Goal: Information Seeking & Learning: Learn about a topic

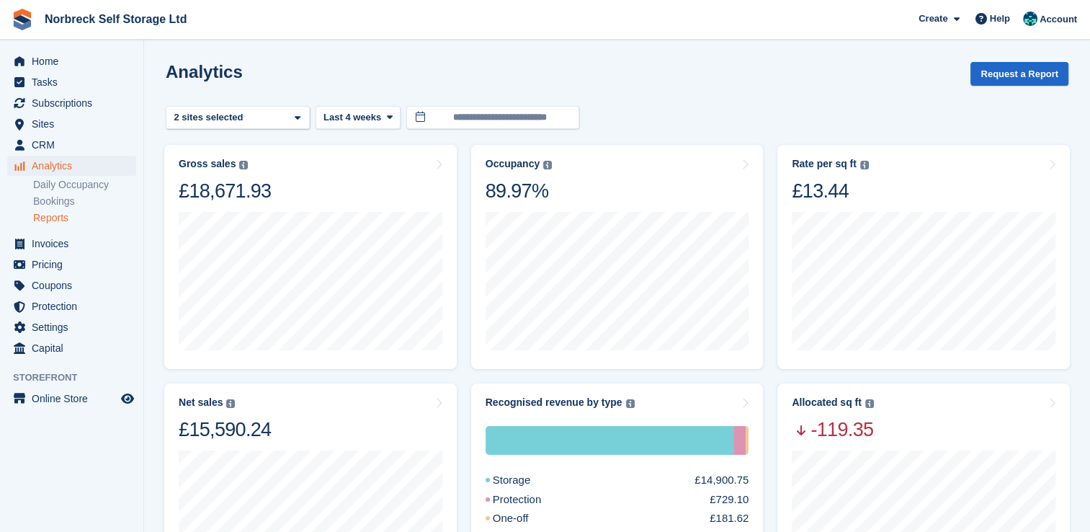
click at [62, 211] on link "Reports" at bounding box center [84, 218] width 103 height 14
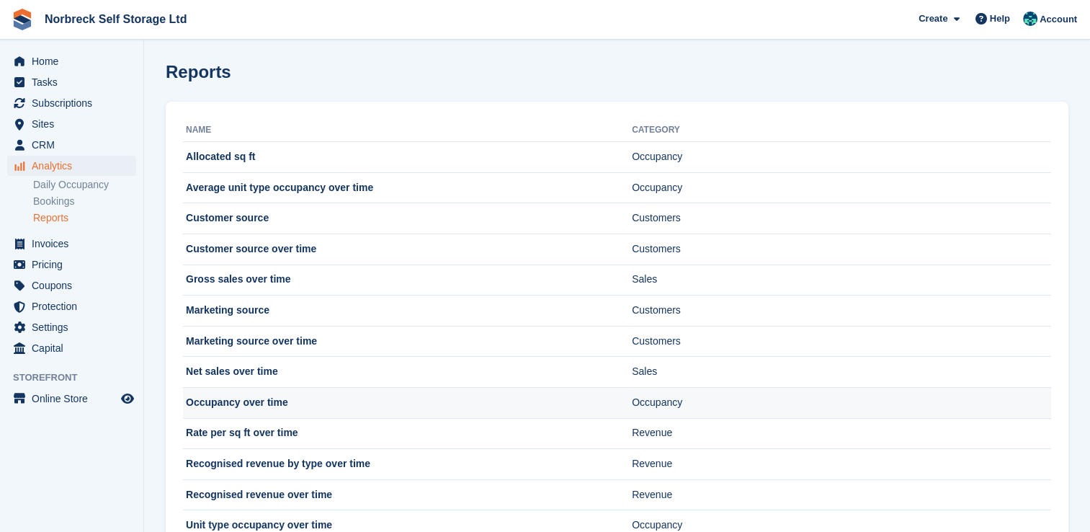
click at [262, 402] on td "Occupancy over time" at bounding box center [407, 402] width 449 height 31
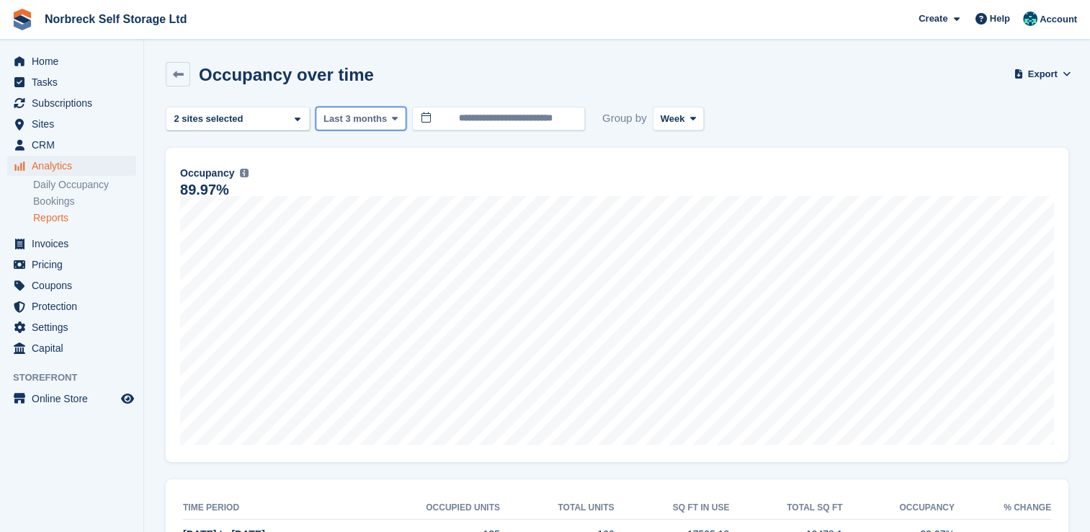
click at [393, 120] on icon at bounding box center [395, 118] width 6 height 9
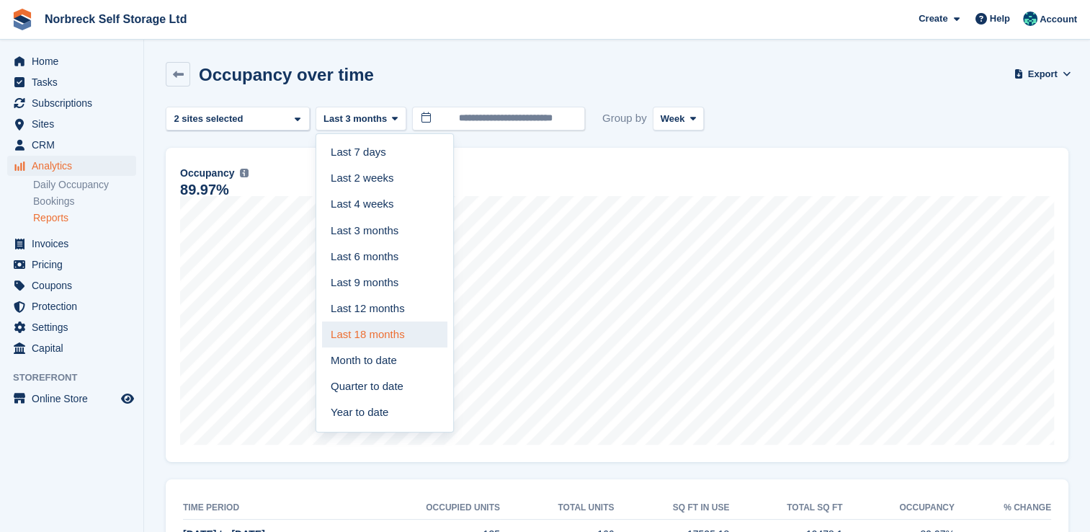
click at [375, 341] on link "Last 18 months" at bounding box center [384, 334] width 125 height 26
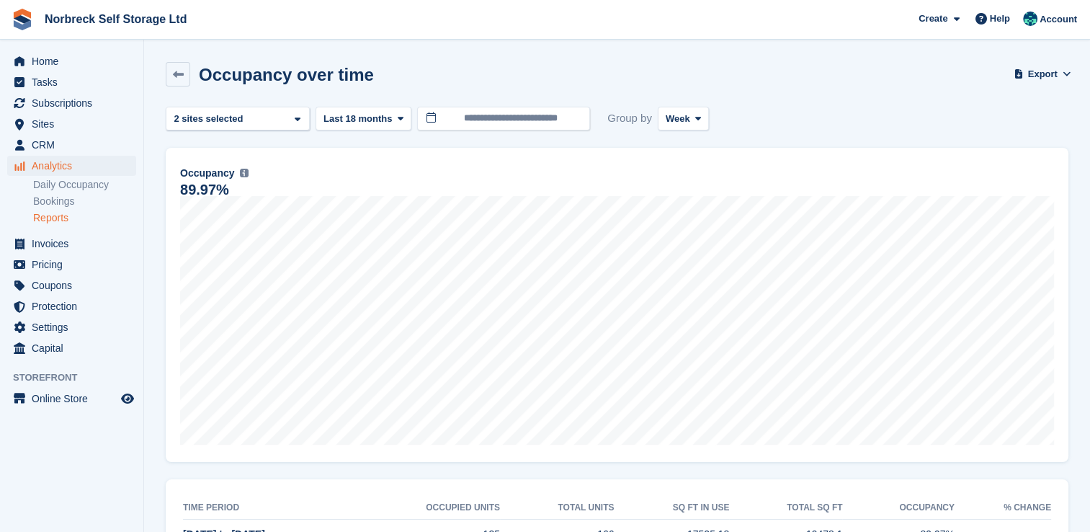
click at [62, 218] on link "Reports" at bounding box center [84, 218] width 103 height 14
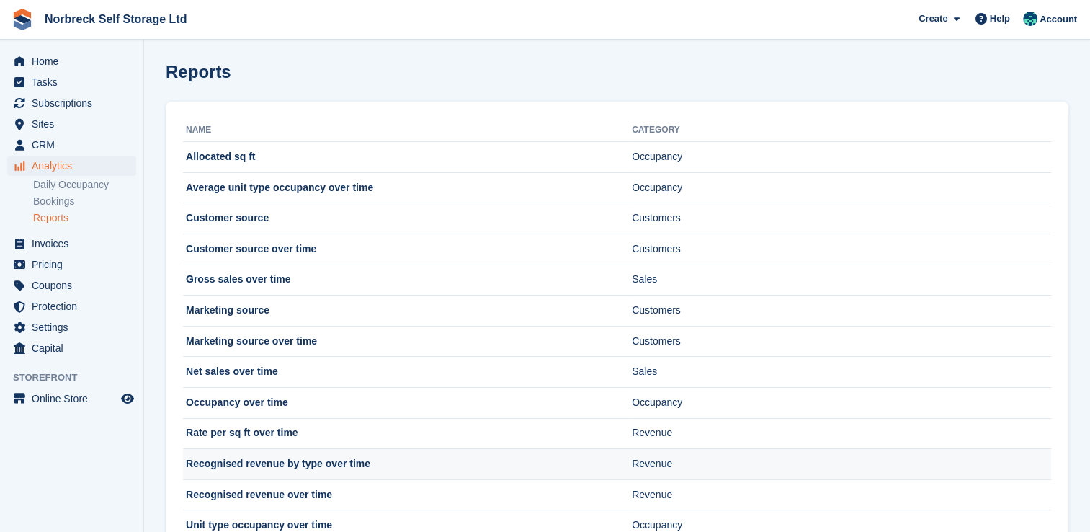
click at [300, 464] on td "Recognised revenue by type over time" at bounding box center [407, 464] width 449 height 31
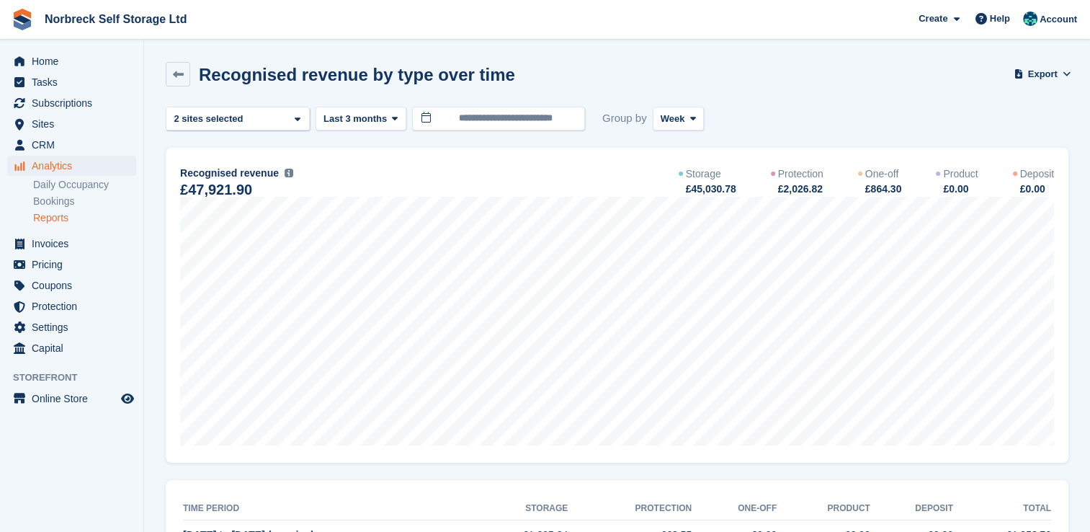
click at [48, 215] on link "Reports" at bounding box center [84, 218] width 103 height 14
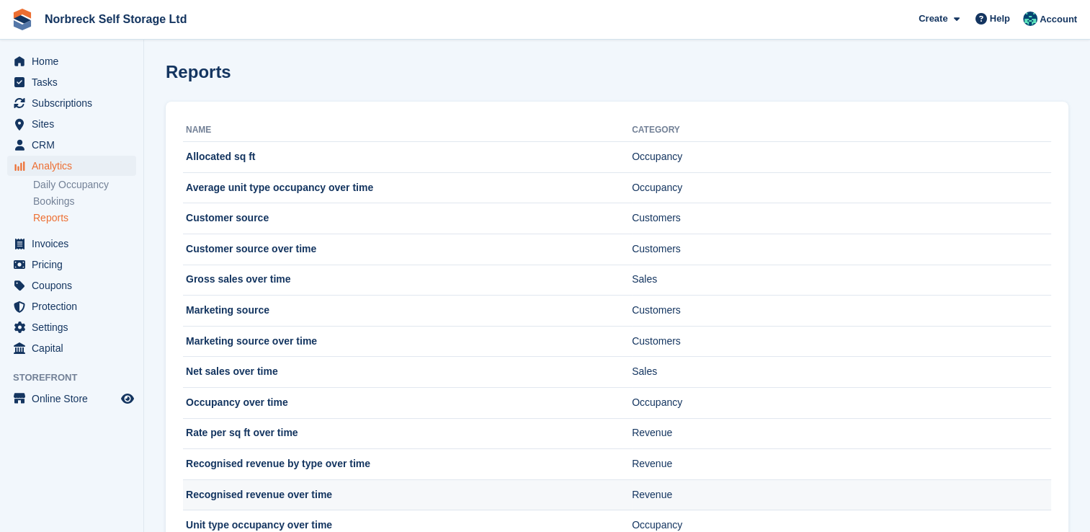
click at [264, 491] on td "Recognised revenue over time" at bounding box center [407, 494] width 449 height 31
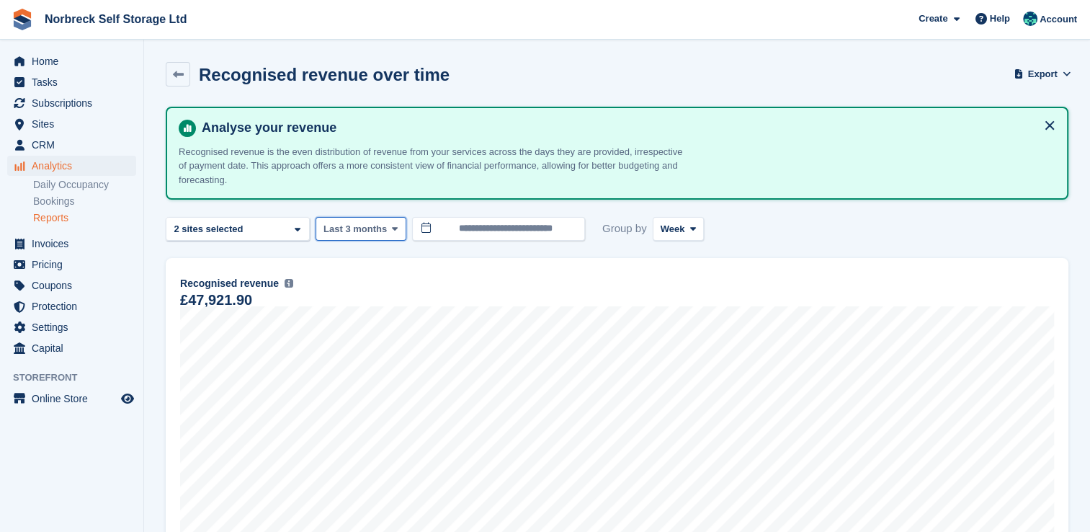
click at [392, 228] on icon at bounding box center [395, 228] width 6 height 9
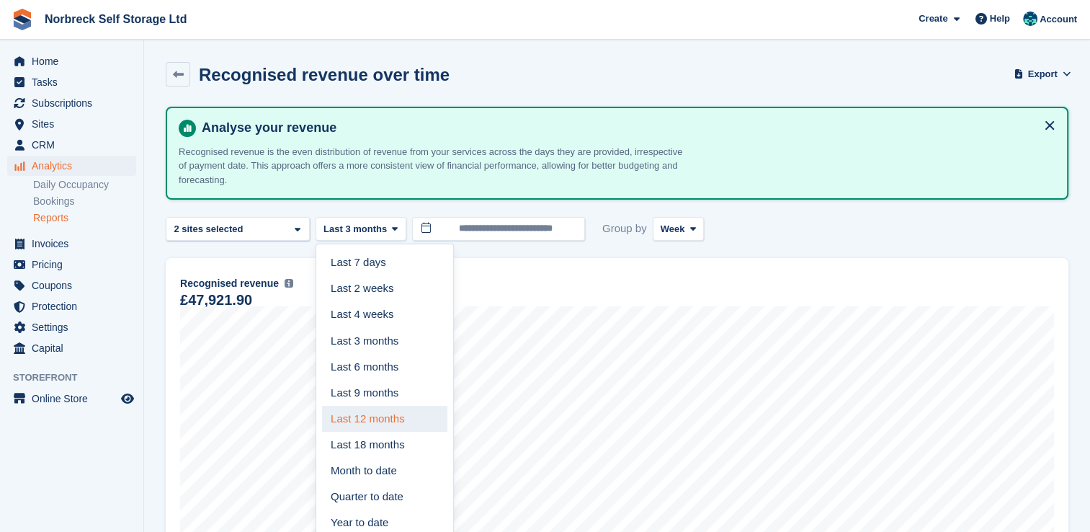
click at [370, 412] on link "Last 12 months" at bounding box center [384, 419] width 125 height 26
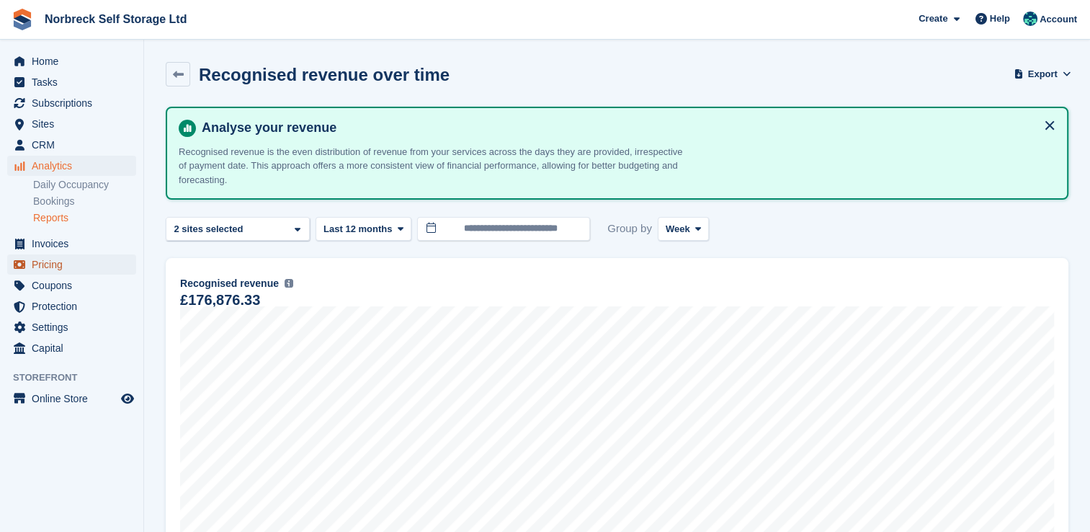
click at [53, 263] on span "Pricing" at bounding box center [75, 264] width 86 height 20
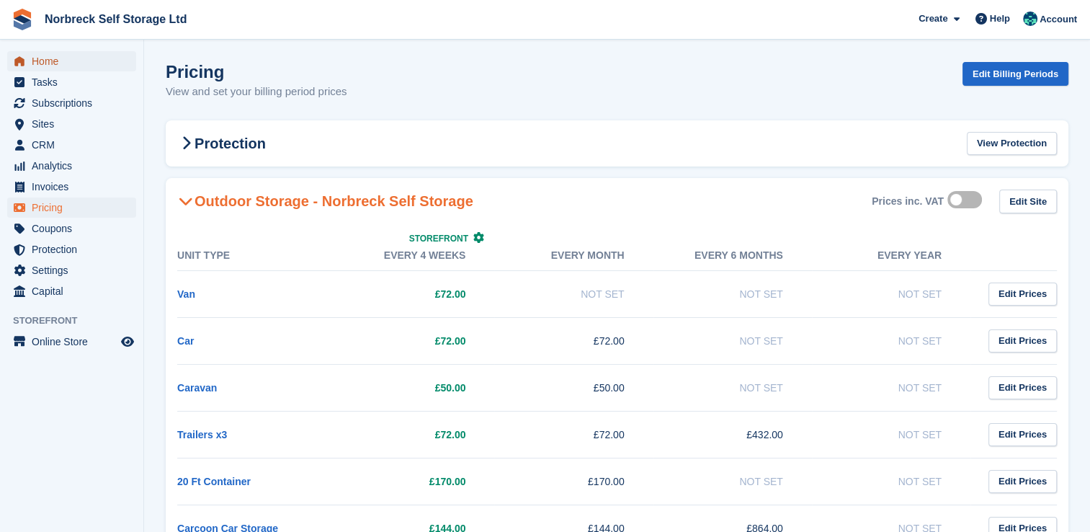
click at [26, 57] on span "menu" at bounding box center [19, 61] width 17 height 17
